Goal: Find contact information: Find contact information

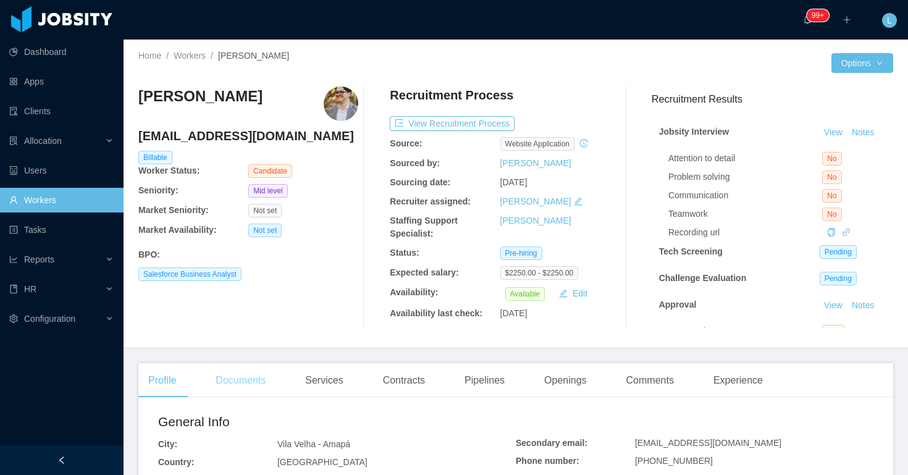
click at [222, 389] on div "Documents" at bounding box center [241, 380] width 70 height 35
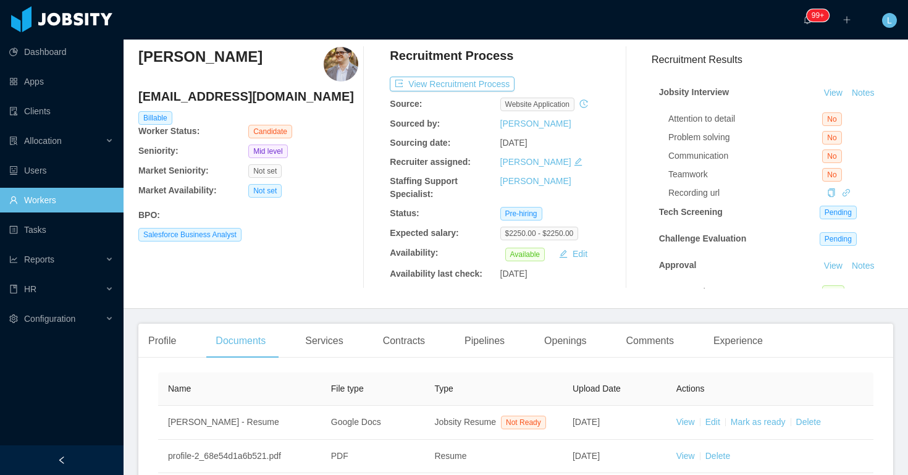
scroll to position [27, 0]
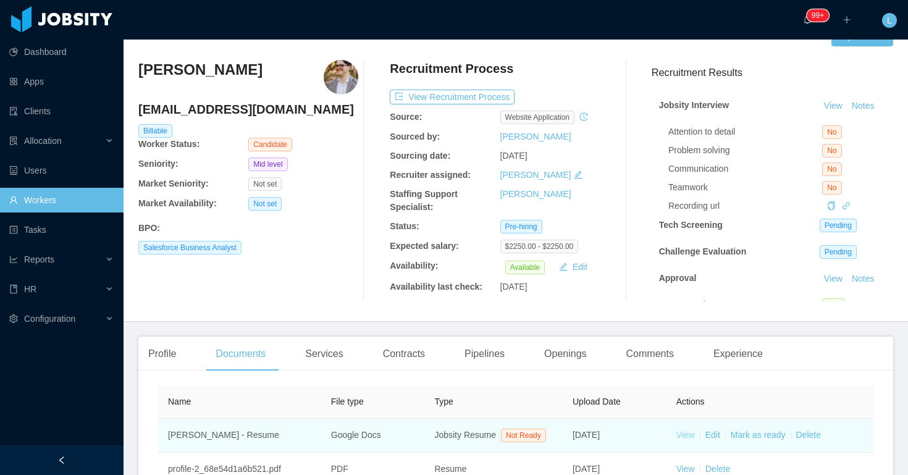
click at [686, 440] on link "View" at bounding box center [685, 435] width 19 height 10
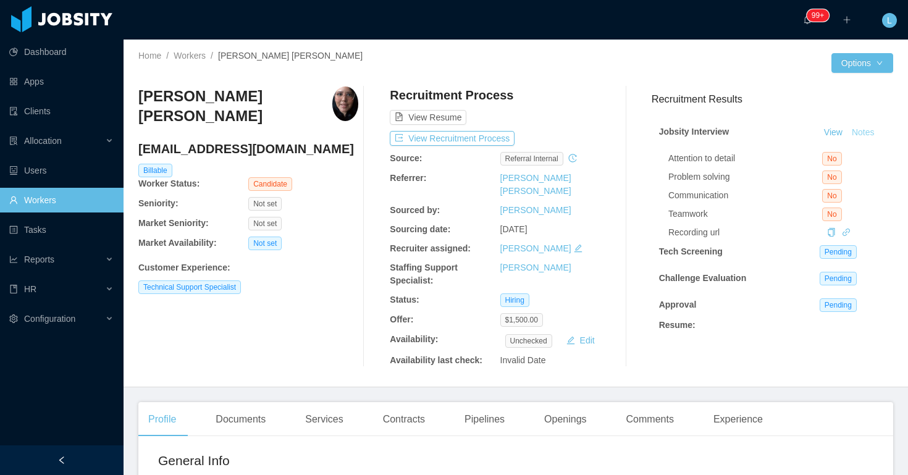
click at [860, 135] on button "Notes" at bounding box center [863, 132] width 33 height 15
click at [860, 136] on button "Notes" at bounding box center [863, 132] width 33 height 15
click at [862, 136] on button "Notes" at bounding box center [863, 132] width 33 height 15
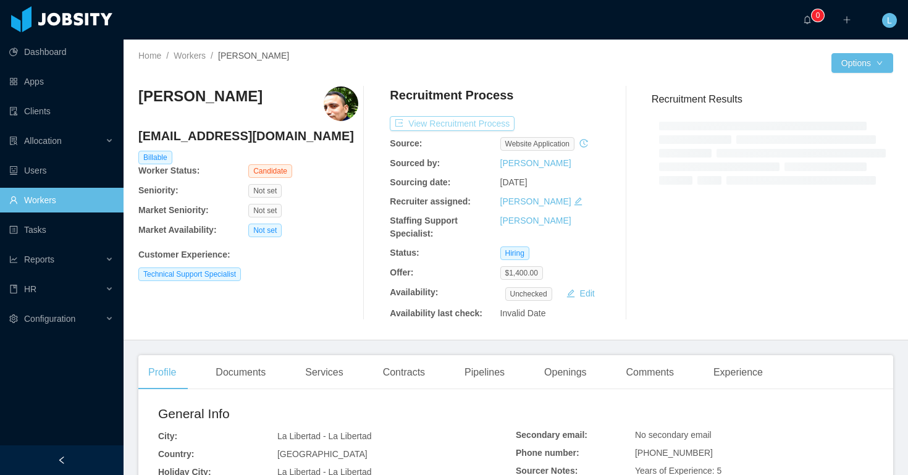
click at [469, 124] on button "View Recruitment Process" at bounding box center [452, 123] width 125 height 15
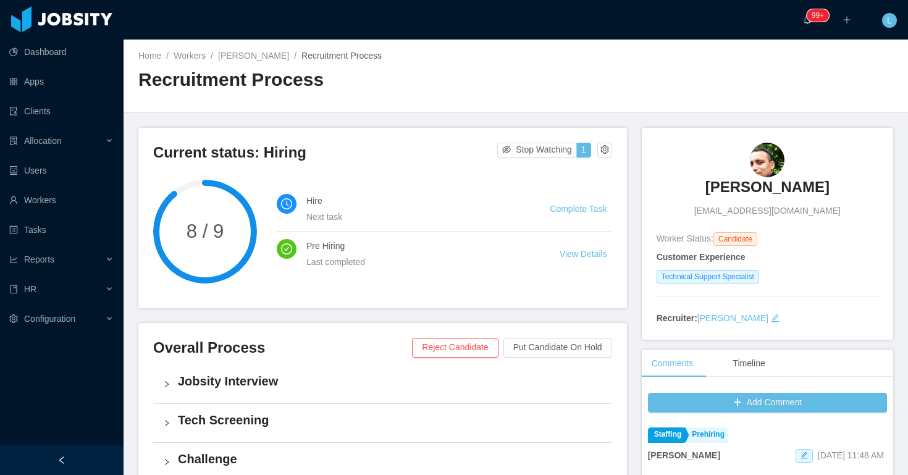
click at [721, 209] on span "carlosjavier.alfaroviera@gmail.com" at bounding box center [767, 210] width 146 height 13
copy span "carlosjavier.alfaroviera@gmail.com"
